Goal: Information Seeking & Learning: Learn about a topic

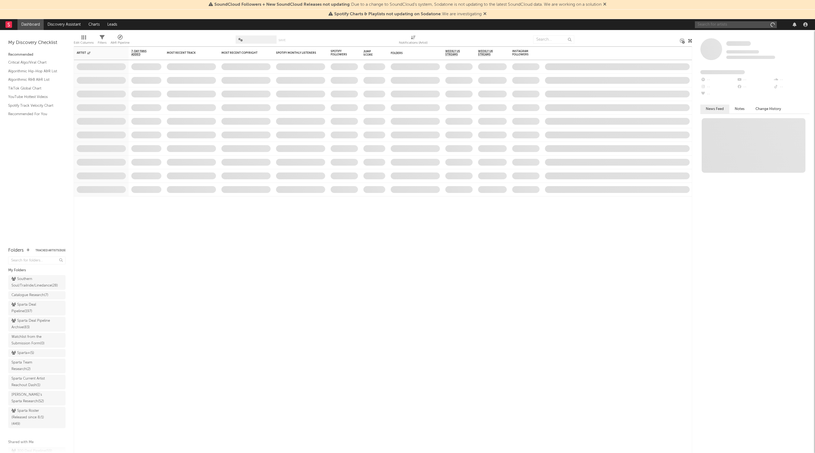
click at [709, 27] on input "text" at bounding box center [735, 24] width 82 height 7
type input "greek"
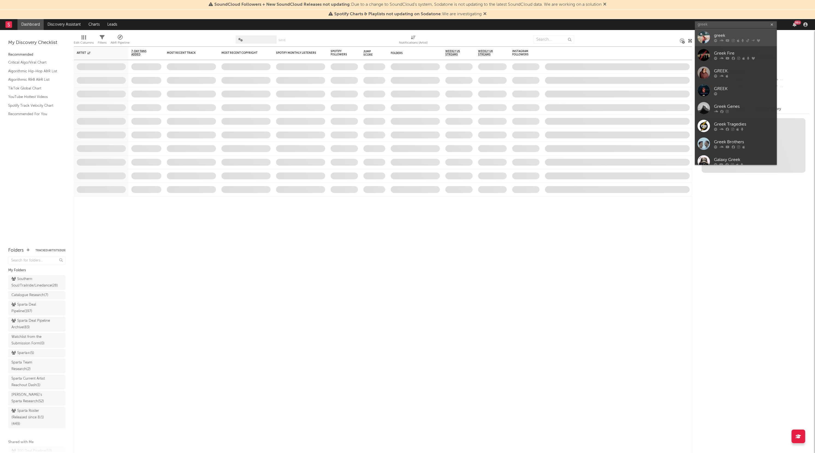
click at [714, 37] on div "greek" at bounding box center [744, 35] width 60 height 7
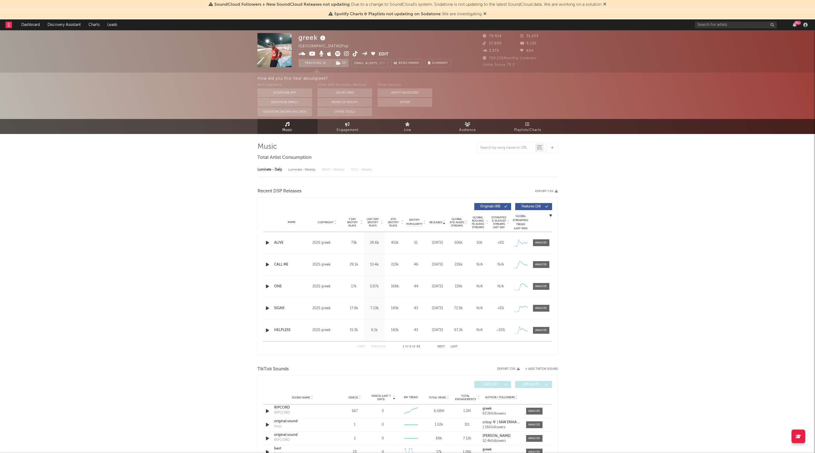
select select "6m"
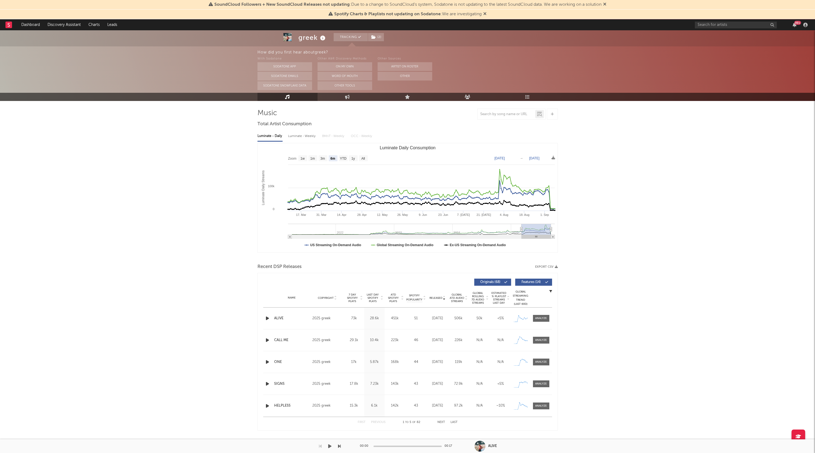
scroll to position [35, 0]
click at [541, 318] on div at bounding box center [541, 317] width 12 height 4
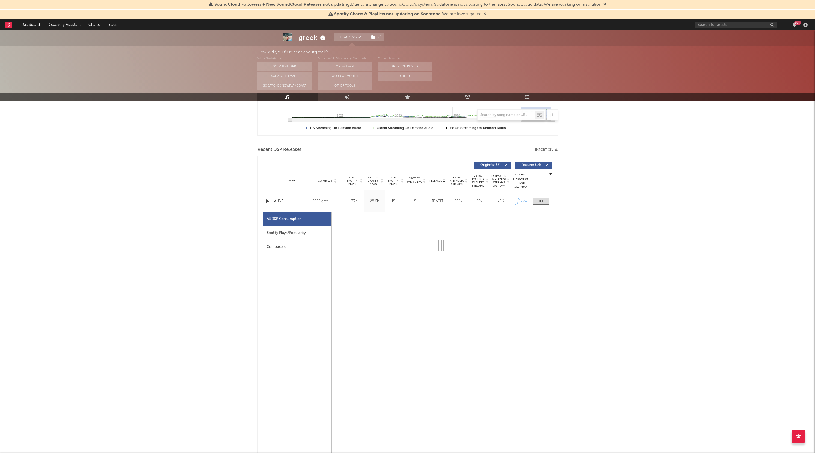
select select "1w"
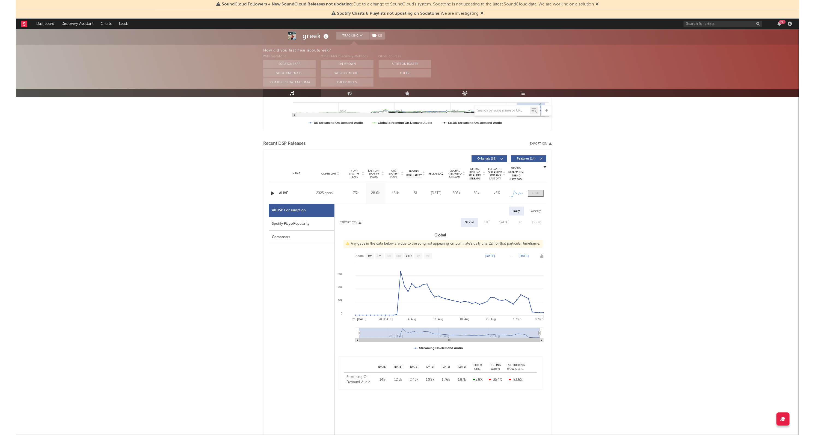
scroll to position [157, 0]
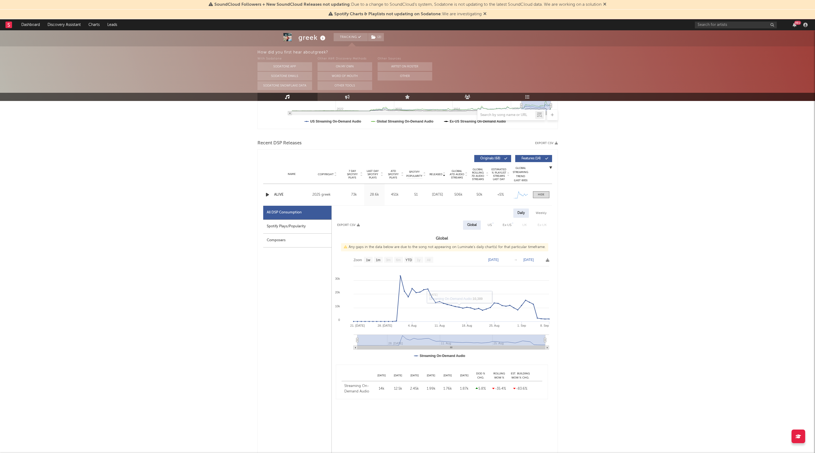
click at [531, 259] on text "[DATE]" at bounding box center [528, 260] width 10 height 4
click at [528, 260] on input "[DATE]" at bounding box center [530, 259] width 25 height 5
type input "[DATE]"
click at [663, 155] on div "greek Tracking ( 2 ) [GEOGRAPHIC_DATA] | Pop Edit Tracking ( 2 ) Email Alerts O…" at bounding box center [407, 439] width 815 height 1133
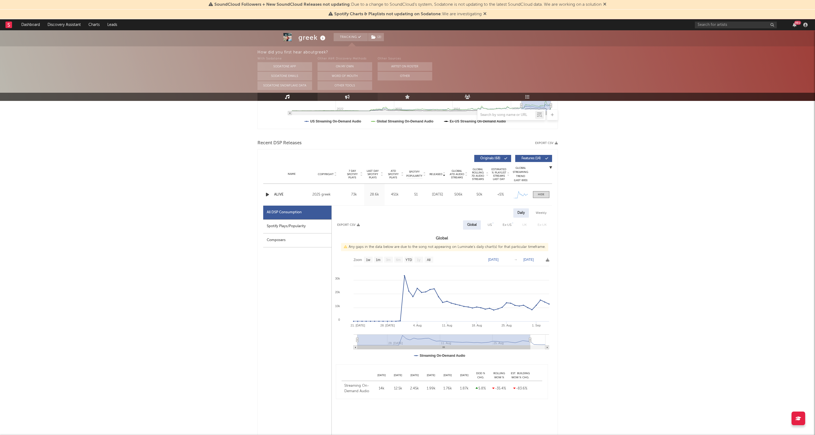
click at [340, 98] on link "Engagement" at bounding box center [347, 97] width 60 height 8
select select "1w"
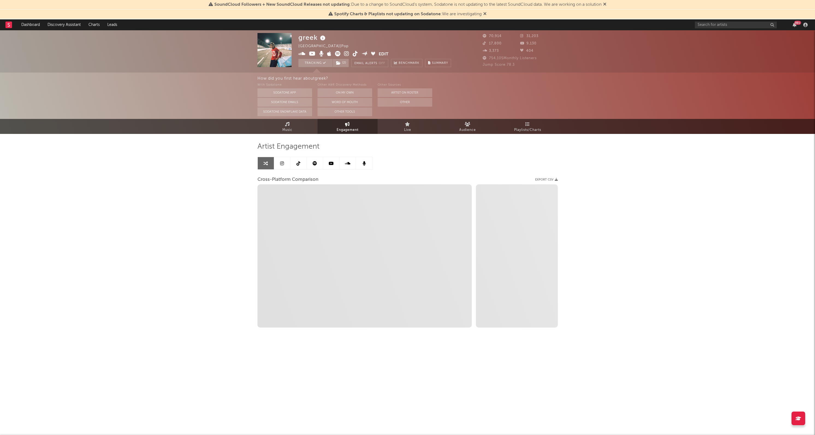
select select "1m"
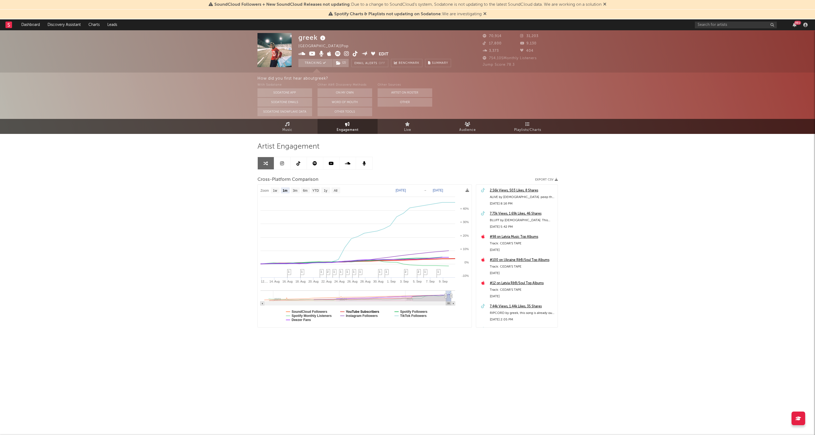
click at [349, 311] on text "YouTube Subscribers" at bounding box center [362, 312] width 34 height 4
select select "1m"
click at [401, 311] on text "Spotify Followers" at bounding box center [413, 312] width 27 height 4
select select "1m"
click at [300, 311] on text "SoundCloud Followers" at bounding box center [309, 312] width 36 height 4
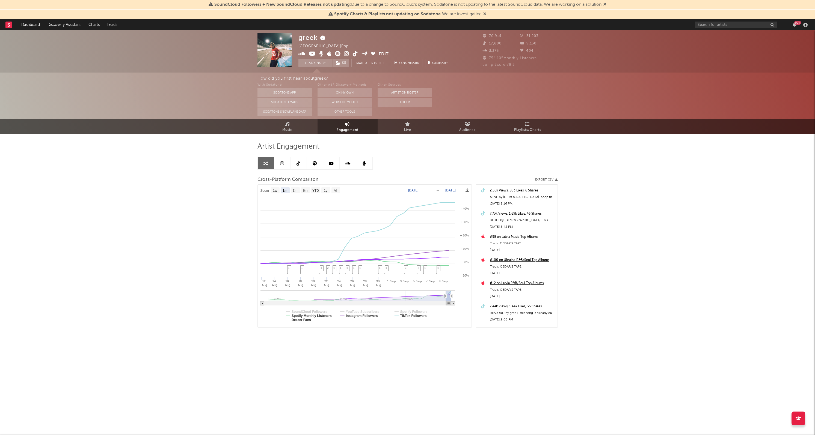
select select "1m"
click at [299, 314] on text "Spotify Monthly Listeners" at bounding box center [311, 316] width 40 height 4
select select "1m"
click at [300, 319] on text "Deezer Fans" at bounding box center [300, 320] width 19 height 4
select select "1m"
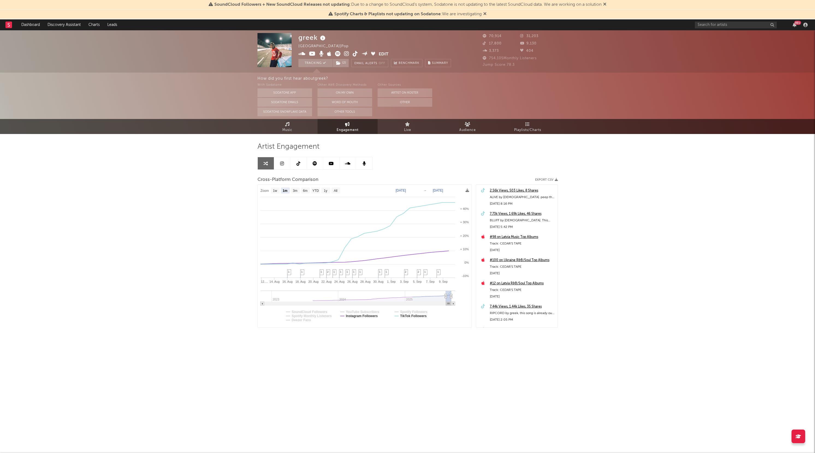
click at [192, 163] on div "greek [GEOGRAPHIC_DATA] | Pop Edit Tracking ( 2 ) Email Alerts Off Benchmark Su…" at bounding box center [407, 198] width 815 height 336
click at [129, 150] on div "greek [GEOGRAPHIC_DATA] | Pop Edit Tracking ( 2 ) Email Alerts Off Benchmark Su…" at bounding box center [407, 198] width 815 height 336
click at [34, 26] on link "Dashboard" at bounding box center [30, 24] width 26 height 11
